Goal: Book appointment/travel/reservation

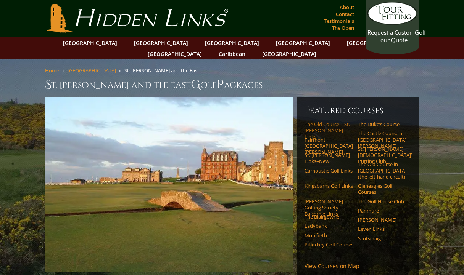
click at [325, 121] on link "The Old Course – St. [PERSON_NAME] Links" at bounding box center [328, 130] width 48 height 19
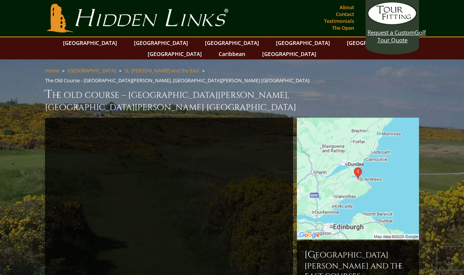
scroll to position [88, 0]
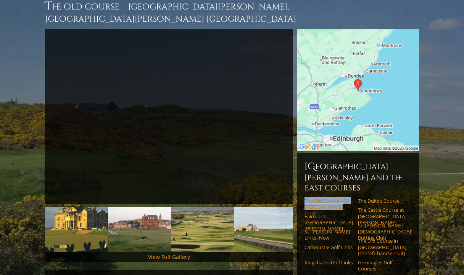
click at [321, 198] on link "The Old Course – St. [PERSON_NAME] Links" at bounding box center [328, 207] width 48 height 19
